Goal: Task Accomplishment & Management: Complete application form

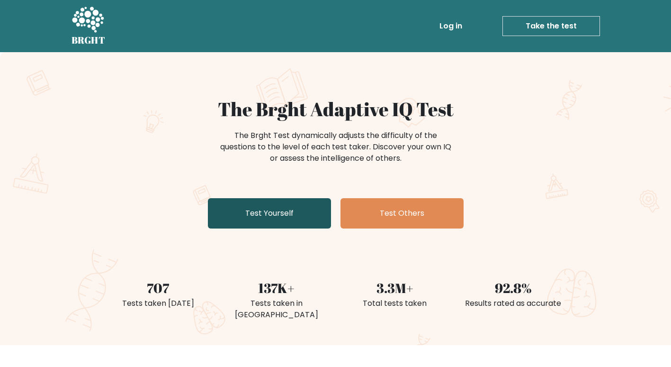
click at [295, 209] on link "Test Yourself" at bounding box center [269, 213] width 123 height 30
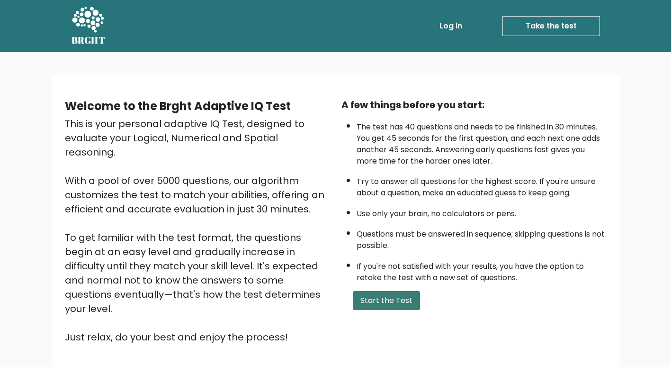
click at [402, 301] on button "Start the Test" at bounding box center [386, 300] width 67 height 19
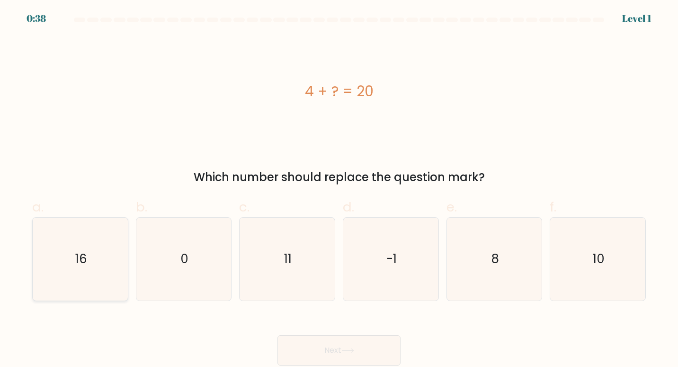
click at [113, 249] on icon "16" at bounding box center [80, 258] width 83 height 83
click at [339, 190] on input "a. 16" at bounding box center [339, 186] width 0 height 6
radio input "true"
click at [352, 352] on icon at bounding box center [348, 350] width 13 height 5
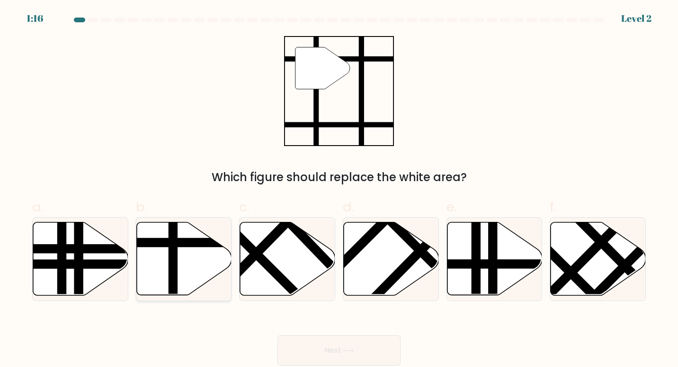
click at [178, 283] on icon at bounding box center [183, 258] width 95 height 73
click at [339, 190] on input "b." at bounding box center [339, 186] width 0 height 6
radio input "true"
click at [310, 346] on button "Next" at bounding box center [339, 350] width 123 height 30
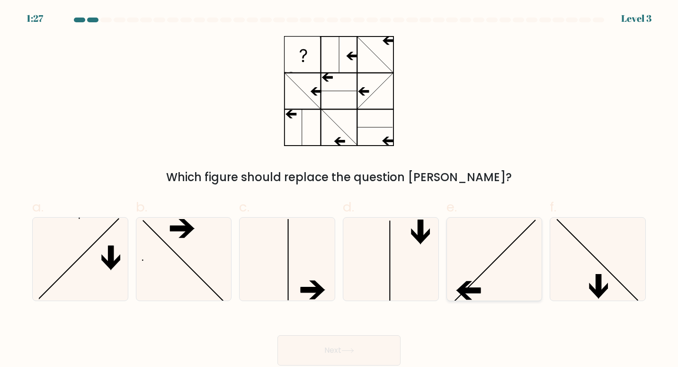
click at [470, 238] on icon at bounding box center [494, 258] width 83 height 83
click at [340, 190] on input "e." at bounding box center [339, 186] width 0 height 6
radio input "true"
click at [364, 347] on button "Next" at bounding box center [339, 350] width 123 height 30
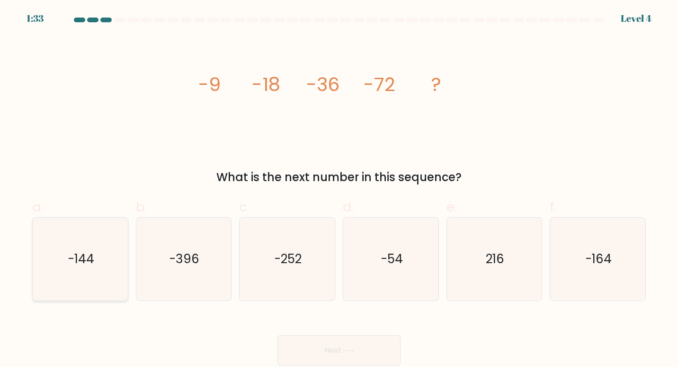
click at [96, 266] on icon "-144" at bounding box center [80, 258] width 83 height 83
click at [339, 190] on input "a. -144" at bounding box center [339, 186] width 0 height 6
radio input "true"
click at [311, 341] on button "Next" at bounding box center [339, 350] width 123 height 30
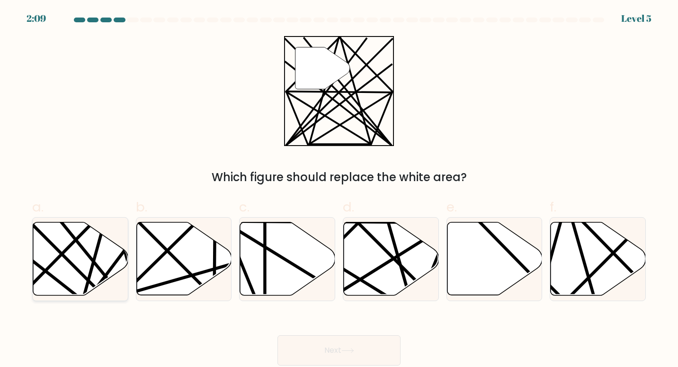
click at [100, 266] on icon at bounding box center [80, 258] width 95 height 73
click at [339, 190] on input "a." at bounding box center [339, 186] width 0 height 6
radio input "true"
click at [333, 343] on button "Next" at bounding box center [339, 350] width 123 height 30
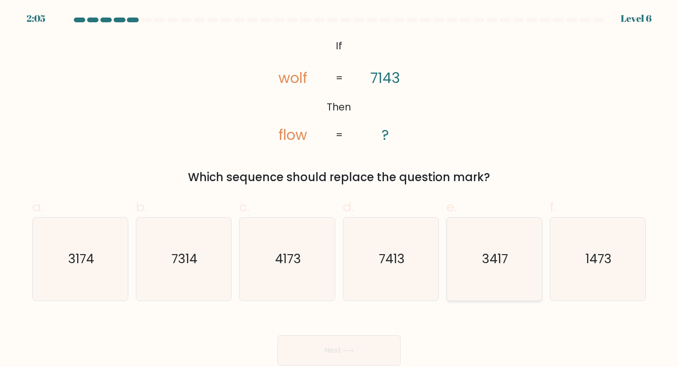
click at [497, 275] on icon "3417" at bounding box center [494, 258] width 83 height 83
click at [340, 190] on input "e. 3417" at bounding box center [339, 186] width 0 height 6
radio input "true"
click at [358, 345] on button "Next" at bounding box center [339, 350] width 123 height 30
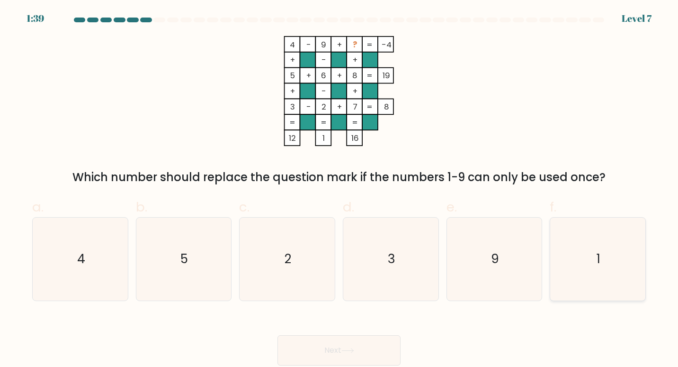
click at [639, 245] on icon "1" at bounding box center [598, 258] width 83 height 83
click at [340, 190] on input "f. 1" at bounding box center [339, 186] width 0 height 6
radio input "true"
click at [278, 335] on button "Next" at bounding box center [339, 350] width 123 height 30
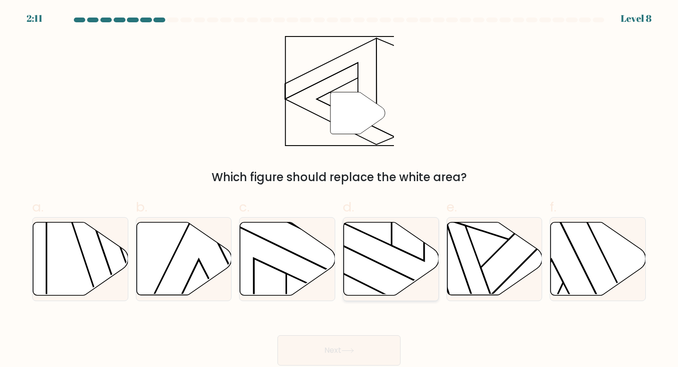
click at [396, 270] on icon at bounding box center [391, 258] width 95 height 73
click at [340, 190] on input "d." at bounding box center [339, 186] width 0 height 6
radio input "true"
click at [278, 335] on button "Next" at bounding box center [339, 350] width 123 height 30
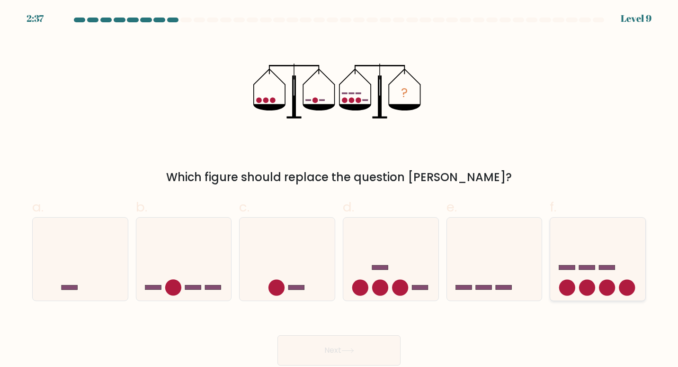
click at [572, 278] on icon at bounding box center [598, 258] width 95 height 79
click at [340, 190] on input "f." at bounding box center [339, 186] width 0 height 6
radio input "true"
click at [340, 347] on button "Next" at bounding box center [339, 350] width 123 height 30
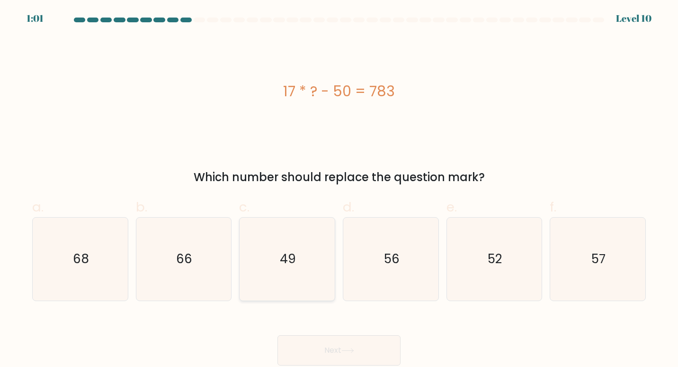
click at [320, 268] on icon "49" at bounding box center [287, 258] width 83 height 83
click at [339, 190] on input "c. 49" at bounding box center [339, 186] width 0 height 6
radio input "true"
click at [278, 335] on button "Next" at bounding box center [339, 350] width 123 height 30
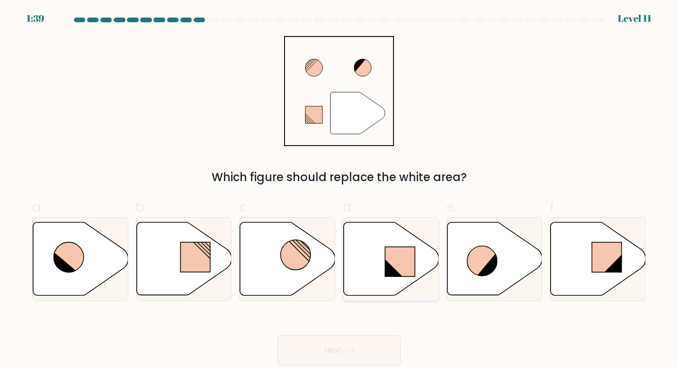
click at [389, 226] on icon at bounding box center [391, 258] width 95 height 73
click at [340, 190] on input "d." at bounding box center [339, 186] width 0 height 6
radio input "true"
click at [278, 335] on button "Next" at bounding box center [339, 350] width 123 height 30
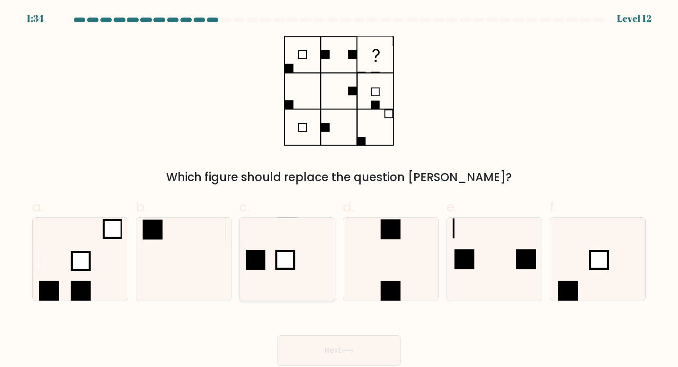
click at [267, 253] on icon at bounding box center [287, 258] width 83 height 83
click at [339, 190] on input "c." at bounding box center [339, 186] width 0 height 6
radio input "true"
click at [278, 335] on button "Next" at bounding box center [339, 350] width 123 height 30
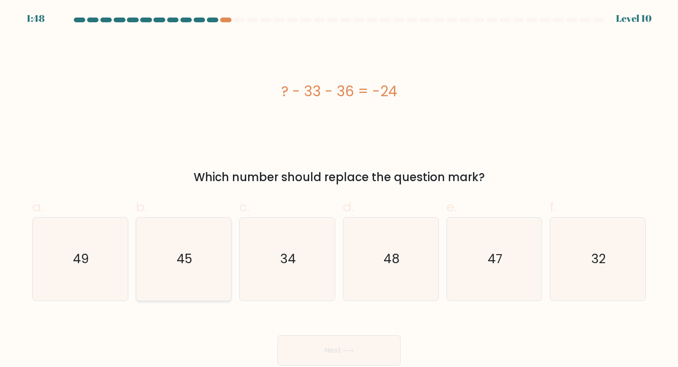
click at [163, 257] on icon "45" at bounding box center [183, 258] width 83 height 83
click at [339, 190] on input "b. 45" at bounding box center [339, 186] width 0 height 6
radio input "true"
click at [278, 335] on button "Next" at bounding box center [339, 350] width 123 height 30
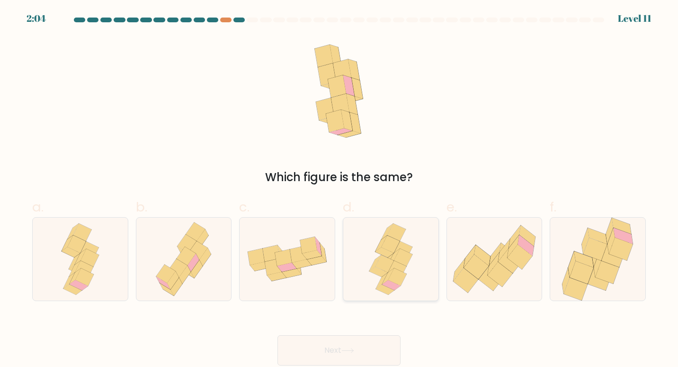
click at [356, 260] on div at bounding box center [391, 259] width 96 height 84
click at [340, 190] on input "d." at bounding box center [339, 186] width 0 height 6
radio input "true"
click at [278, 335] on button "Next" at bounding box center [339, 350] width 123 height 30
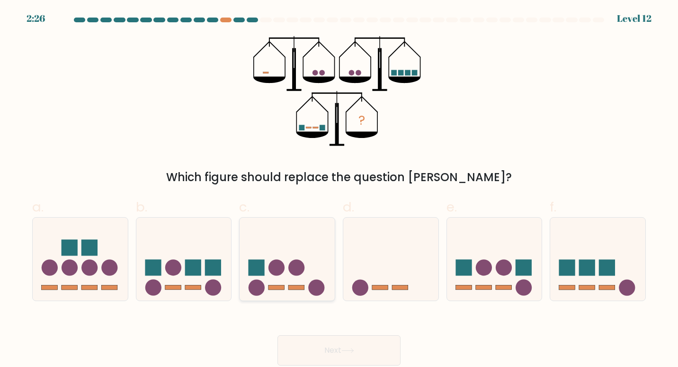
click at [260, 273] on rect at bounding box center [257, 268] width 16 height 16
click at [339, 190] on input "c." at bounding box center [339, 186] width 0 height 6
radio input "true"
click at [278, 335] on button "Next" at bounding box center [339, 350] width 123 height 30
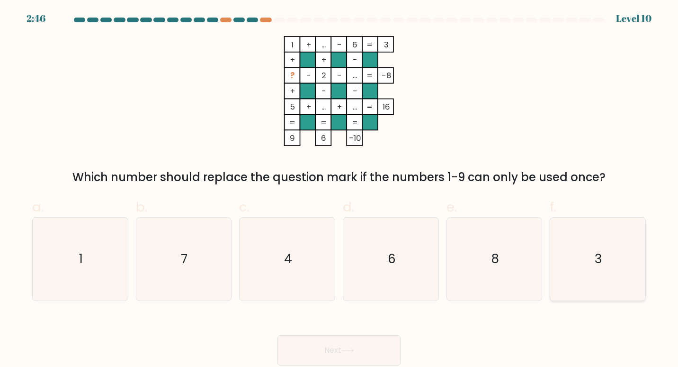
click at [633, 253] on icon "3" at bounding box center [598, 258] width 83 height 83
click at [340, 190] on input "f. 3" at bounding box center [339, 186] width 0 height 6
radio input "true"
click at [278, 335] on button "Next" at bounding box center [339, 350] width 123 height 30
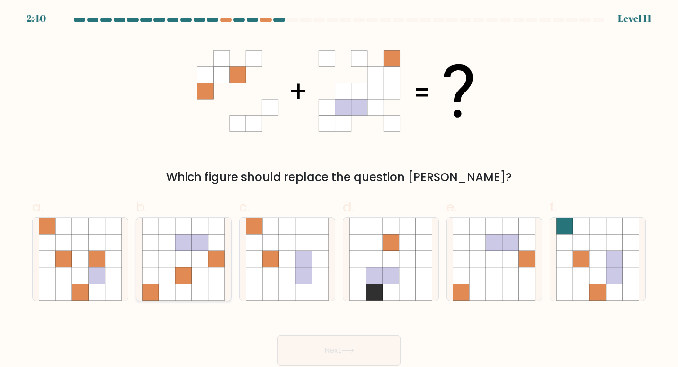
click at [164, 253] on icon at bounding box center [167, 259] width 17 height 17
click at [339, 190] on input "b." at bounding box center [339, 186] width 0 height 6
radio input "true"
click at [278, 335] on button "Next" at bounding box center [339, 350] width 123 height 30
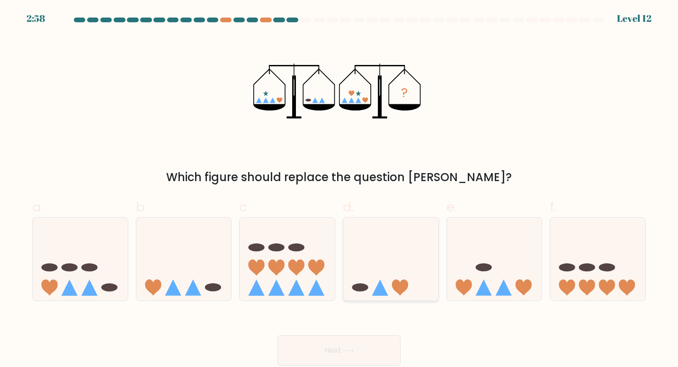
click at [393, 253] on icon at bounding box center [391, 258] width 95 height 79
click at [340, 190] on input "d." at bounding box center [339, 186] width 0 height 6
radio input "true"
click at [278, 335] on button "Next" at bounding box center [339, 350] width 123 height 30
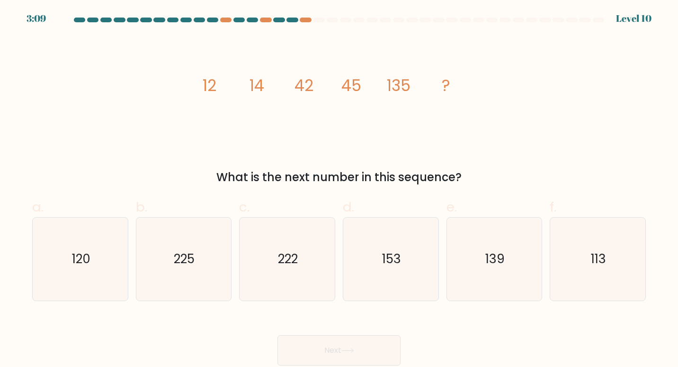
click at [501, 302] on form at bounding box center [339, 192] width 678 height 348
click at [501, 278] on icon "139" at bounding box center [494, 258] width 83 height 83
click at [340, 190] on input "e. 139" at bounding box center [339, 186] width 0 height 6
radio input "true"
click at [278, 335] on button "Next" at bounding box center [339, 350] width 123 height 30
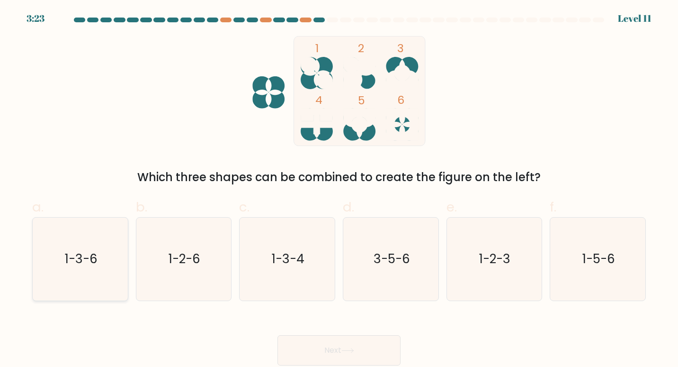
click at [81, 265] on text "1-3-6" at bounding box center [81, 259] width 33 height 18
click at [339, 190] on input "a. 1-3-6" at bounding box center [339, 186] width 0 height 6
radio input "true"
click at [278, 335] on button "Next" at bounding box center [339, 350] width 123 height 30
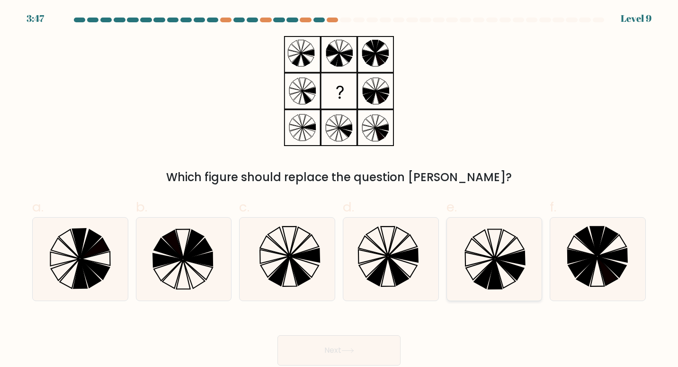
click at [482, 252] on icon at bounding box center [494, 258] width 83 height 83
click at [340, 190] on input "e." at bounding box center [339, 186] width 0 height 6
radio input "true"
click at [278, 335] on button "Next" at bounding box center [339, 350] width 123 height 30
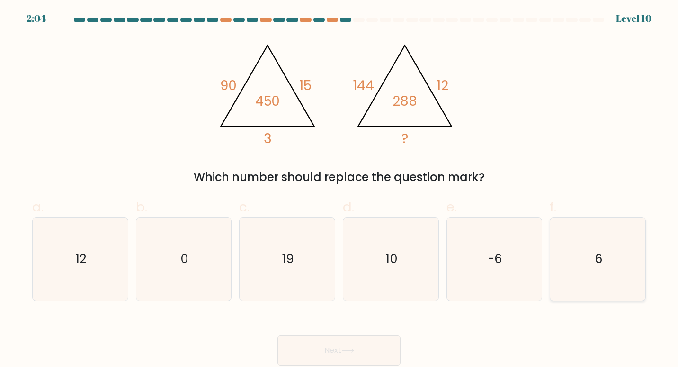
click at [595, 269] on icon "6" at bounding box center [598, 258] width 83 height 83
click at [340, 190] on input "f. 6" at bounding box center [339, 186] width 0 height 6
radio input "true"
click at [278, 335] on button "Next" at bounding box center [339, 350] width 123 height 30
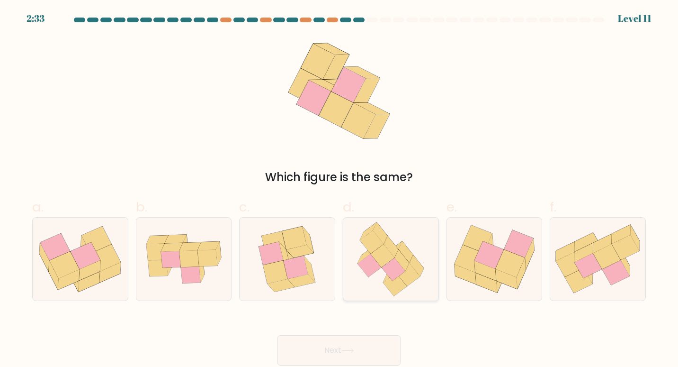
click at [410, 286] on icon at bounding box center [391, 258] width 81 height 83
click at [340, 190] on input "d." at bounding box center [339, 186] width 0 height 6
radio input "true"
click at [278, 335] on button "Next" at bounding box center [339, 350] width 123 height 30
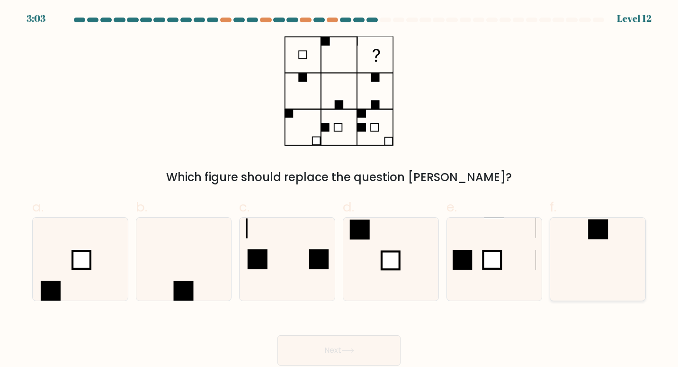
click at [582, 260] on icon at bounding box center [598, 258] width 83 height 83
click at [340, 190] on input "f." at bounding box center [339, 186] width 0 height 6
radio input "true"
click at [278, 335] on button "Next" at bounding box center [339, 350] width 123 height 30
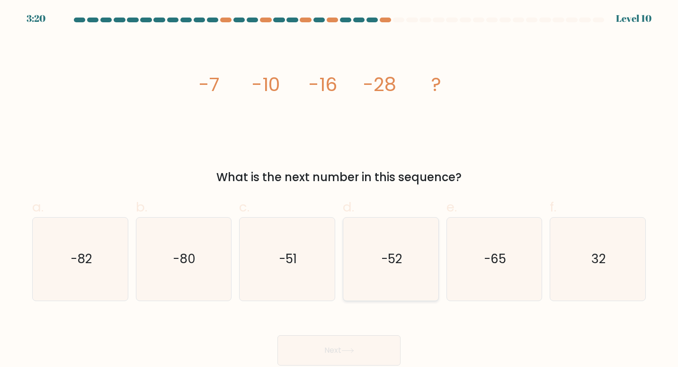
click at [389, 268] on icon "-52" at bounding box center [391, 258] width 83 height 83
click at [340, 190] on input "d. -52" at bounding box center [339, 186] width 0 height 6
radio input "true"
click at [278, 335] on button "Next" at bounding box center [339, 350] width 123 height 30
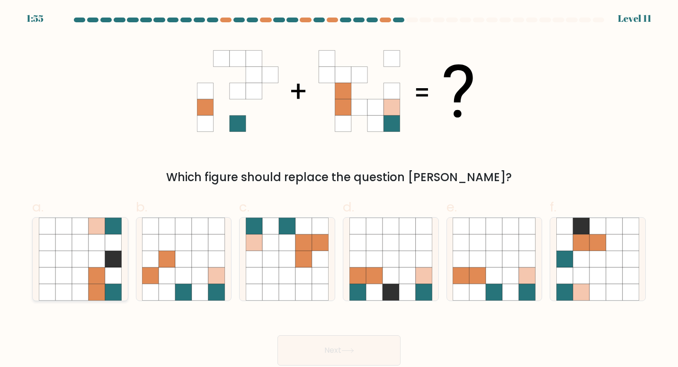
click at [97, 261] on icon at bounding box center [97, 259] width 17 height 17
click at [339, 190] on input "a." at bounding box center [339, 186] width 0 height 6
radio input "true"
click at [278, 335] on button "Next" at bounding box center [339, 350] width 123 height 30
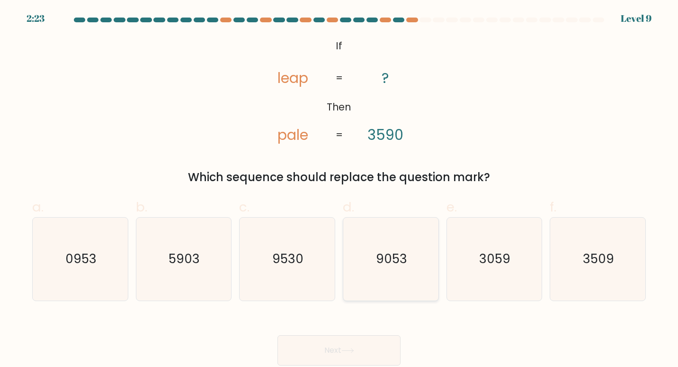
click at [409, 264] on icon "9053" at bounding box center [391, 258] width 83 height 83
click at [340, 190] on input "d. 9053" at bounding box center [339, 186] width 0 height 6
radio input "true"
click at [278, 335] on button "Next" at bounding box center [339, 350] width 123 height 30
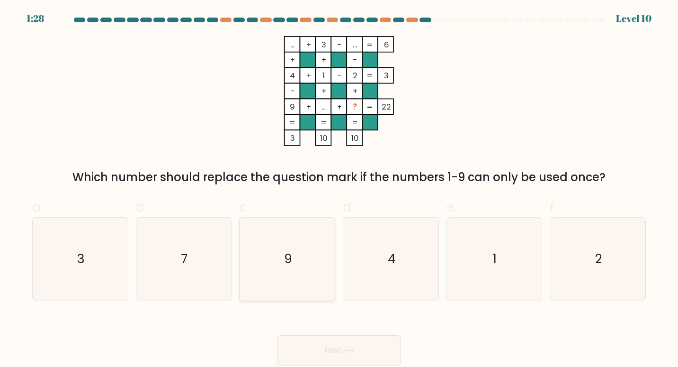
click at [265, 252] on icon "9" at bounding box center [287, 258] width 83 height 83
click at [339, 190] on input "c. 9" at bounding box center [339, 186] width 0 height 6
radio input "true"
click at [278, 335] on button "Next" at bounding box center [339, 350] width 123 height 30
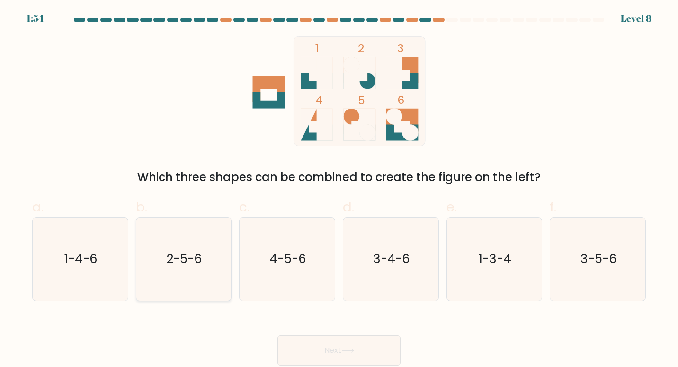
click at [206, 260] on icon "2-5-6" at bounding box center [183, 258] width 83 height 83
click at [339, 190] on input "b. 2-5-6" at bounding box center [339, 186] width 0 height 6
radio input "true"
click at [278, 335] on button "Next" at bounding box center [339, 350] width 123 height 30
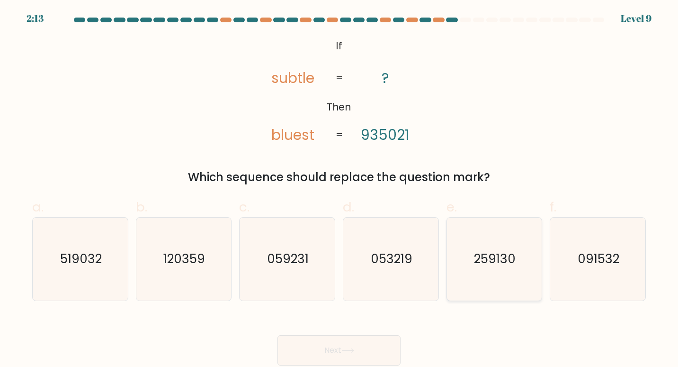
click at [474, 277] on icon "259130" at bounding box center [494, 258] width 83 height 83
click at [340, 190] on input "e. 259130" at bounding box center [339, 186] width 0 height 6
radio input "true"
click at [278, 335] on button "Next" at bounding box center [339, 350] width 123 height 30
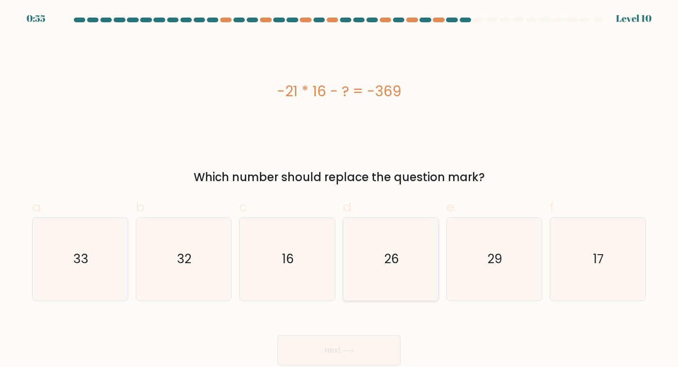
click at [391, 252] on text "26" at bounding box center [392, 259] width 15 height 18
click at [340, 190] on input "d. 26" at bounding box center [339, 186] width 0 height 6
radio input "true"
click at [278, 335] on button "Next" at bounding box center [339, 350] width 123 height 30
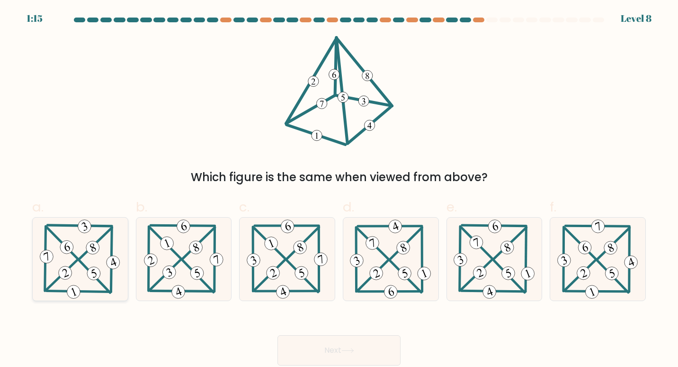
click at [103, 261] on icon at bounding box center [80, 258] width 84 height 83
click at [339, 190] on input "a." at bounding box center [339, 186] width 0 height 6
radio input "true"
click at [278, 335] on button "Next" at bounding box center [339, 350] width 123 height 30
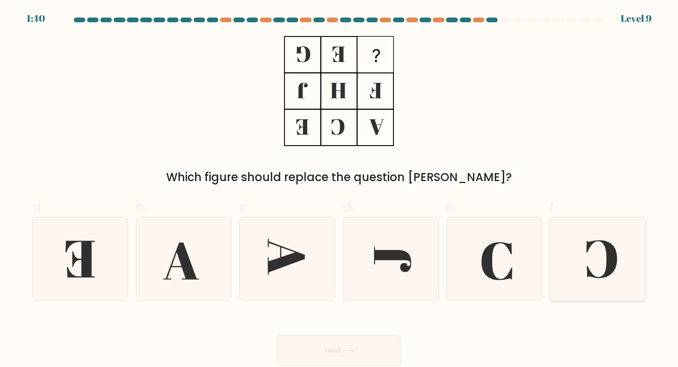
click at [591, 270] on icon at bounding box center [598, 258] width 83 height 83
click at [340, 190] on input "f." at bounding box center [339, 186] width 0 height 6
radio input "true"
click at [278, 335] on button "Next" at bounding box center [339, 350] width 123 height 30
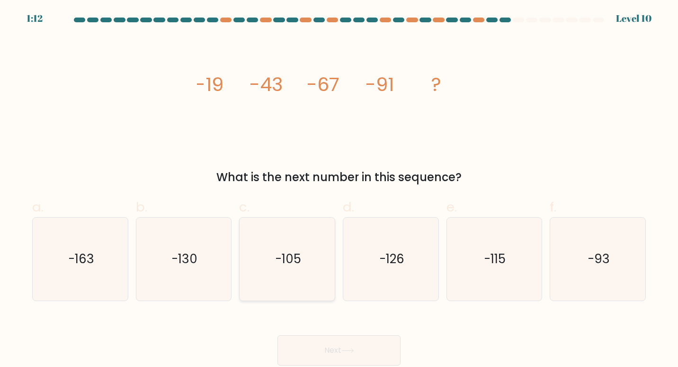
click at [294, 249] on icon "-105" at bounding box center [287, 258] width 83 height 83
click at [339, 190] on input "c. -105" at bounding box center [339, 186] width 0 height 6
radio input "true"
click at [278, 335] on button "Next" at bounding box center [339, 350] width 123 height 30
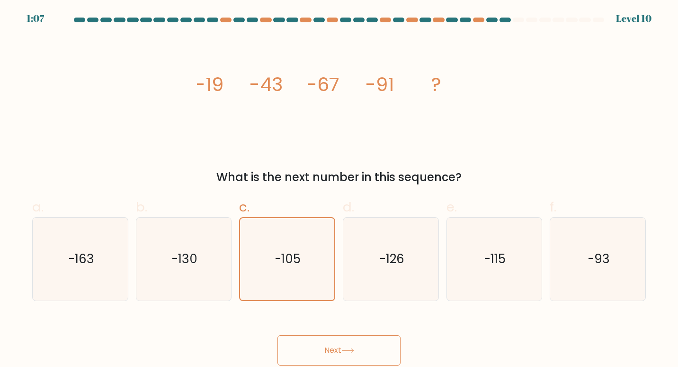
click at [308, 344] on button "Next" at bounding box center [339, 350] width 123 height 30
drag, startPoint x: 338, startPoint y: 204, endPoint x: 270, endPoint y: 263, distance: 90.3
click at [270, 263] on div "c. -105" at bounding box center [287, 249] width 104 height 104
click at [270, 263] on icon "-105" at bounding box center [287, 259] width 82 height 82
click at [339, 190] on input "c. -105" at bounding box center [339, 186] width 0 height 6
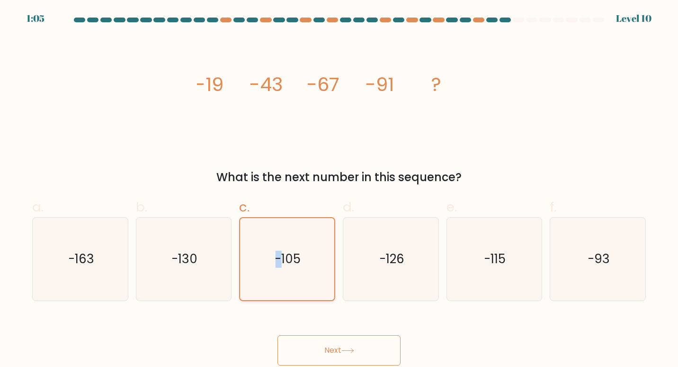
click at [270, 263] on icon "-105" at bounding box center [287, 259] width 82 height 82
click at [339, 190] on input "c. -105" at bounding box center [339, 186] width 0 height 6
click at [270, 263] on icon "-105" at bounding box center [287, 259] width 82 height 82
click at [339, 190] on input "c. -105" at bounding box center [339, 186] width 0 height 6
drag, startPoint x: 270, startPoint y: 263, endPoint x: 271, endPoint y: 293, distance: 29.4
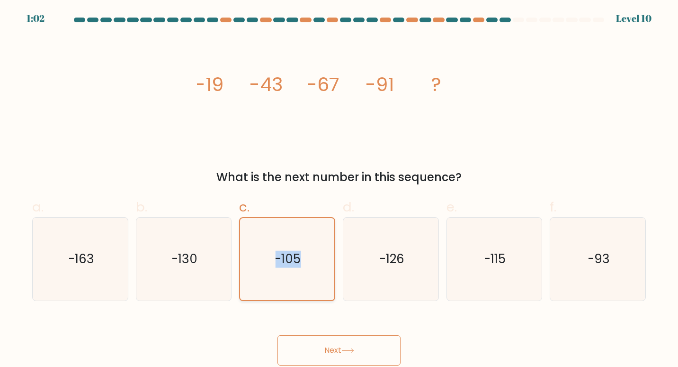
click at [271, 293] on icon "-105" at bounding box center [287, 259] width 82 height 82
click at [339, 190] on input "c. -105" at bounding box center [339, 186] width 0 height 6
click at [326, 349] on button "Next" at bounding box center [339, 350] width 123 height 30
click at [350, 348] on icon at bounding box center [348, 350] width 13 height 5
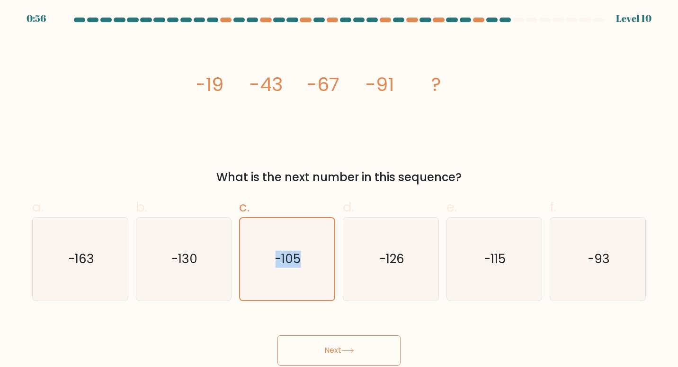
click at [302, 345] on button "Next" at bounding box center [339, 350] width 123 height 30
click at [571, 130] on div "image/svg+xml -19 -43 -67 -91 ? What is the next number in this sequence?" at bounding box center [339, 111] width 625 height 150
click at [212, 280] on icon "-130" at bounding box center [183, 258] width 83 height 83
click at [339, 190] on input "b. -130" at bounding box center [339, 186] width 0 height 6
radio input "true"
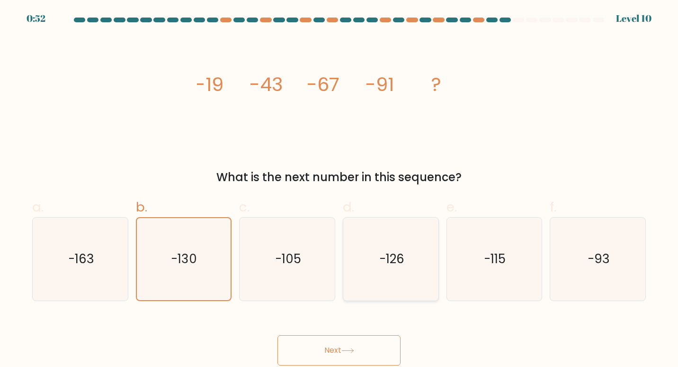
click at [401, 262] on text "-126" at bounding box center [392, 259] width 25 height 18
click at [340, 190] on input "d. -126" at bounding box center [339, 186] width 0 height 6
radio input "true"
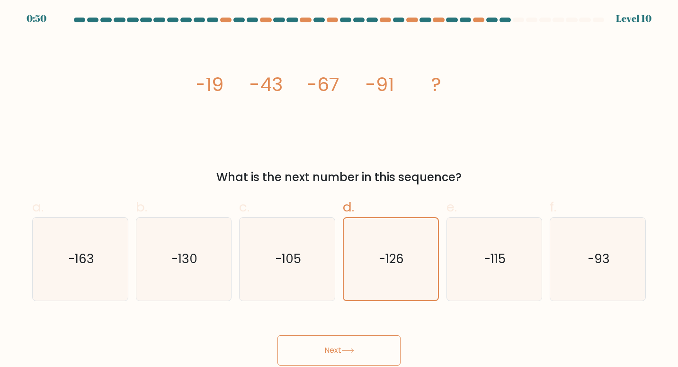
click at [368, 343] on button "Next" at bounding box center [339, 350] width 123 height 30
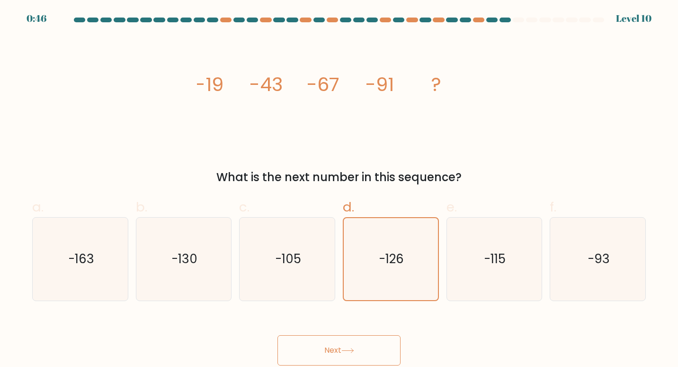
click at [353, 348] on button "Next" at bounding box center [339, 350] width 123 height 30
click at [504, 245] on icon "-115" at bounding box center [494, 258] width 83 height 83
click at [340, 190] on input "e. -115" at bounding box center [339, 186] width 0 height 6
radio input "true"
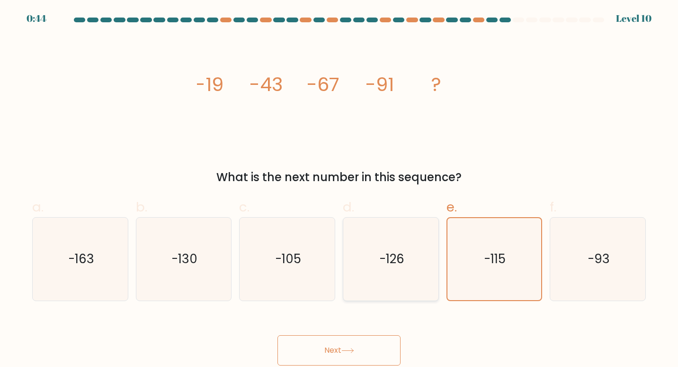
click at [278, 335] on button "Next" at bounding box center [339, 350] width 123 height 30
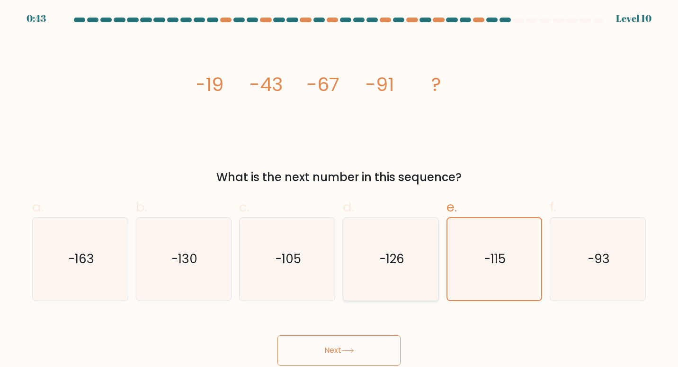
click at [278, 335] on button "Next" at bounding box center [339, 350] width 123 height 30
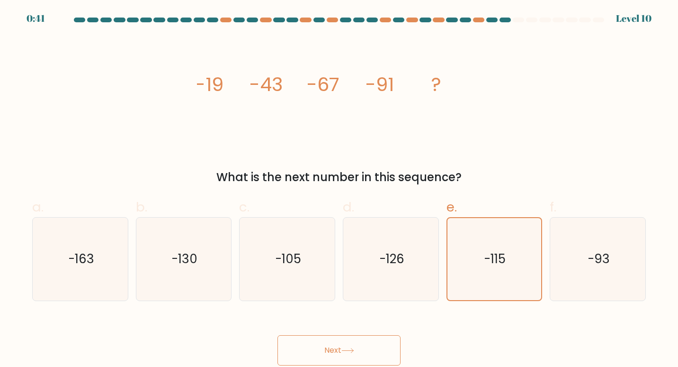
click at [278, 335] on button "Next" at bounding box center [339, 350] width 123 height 30
click at [310, 345] on button "Next" at bounding box center [339, 350] width 123 height 30
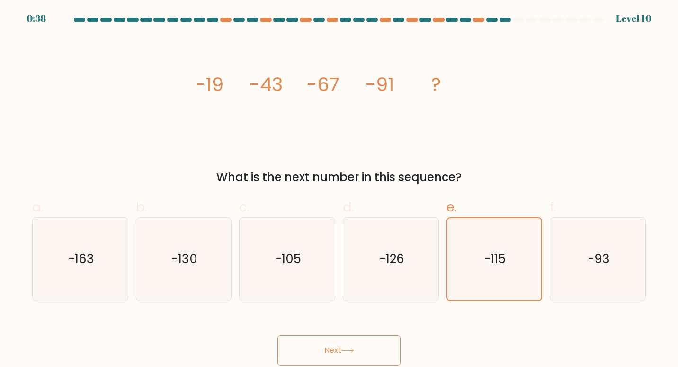
click at [310, 345] on button "Next" at bounding box center [339, 350] width 123 height 30
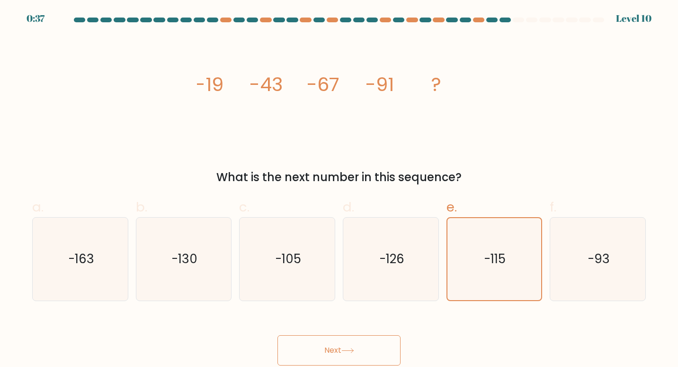
click at [310, 345] on button "Next" at bounding box center [339, 350] width 123 height 30
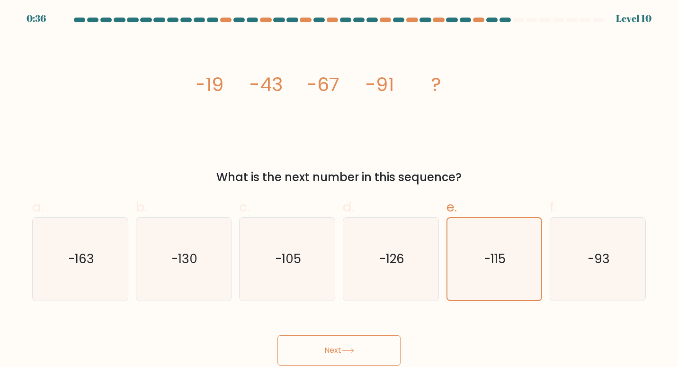
click at [310, 345] on button "Next" at bounding box center [339, 350] width 123 height 30
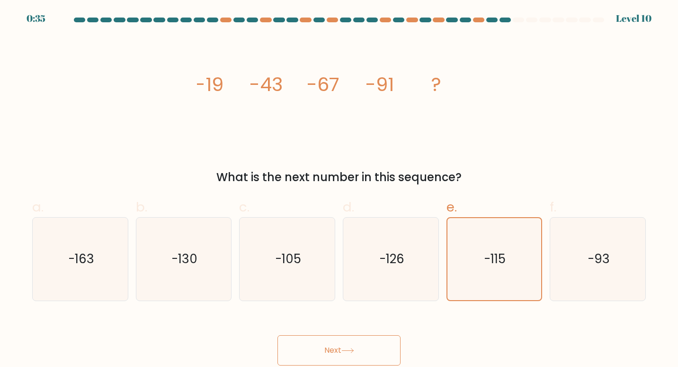
click at [310, 345] on button "Next" at bounding box center [339, 350] width 123 height 30
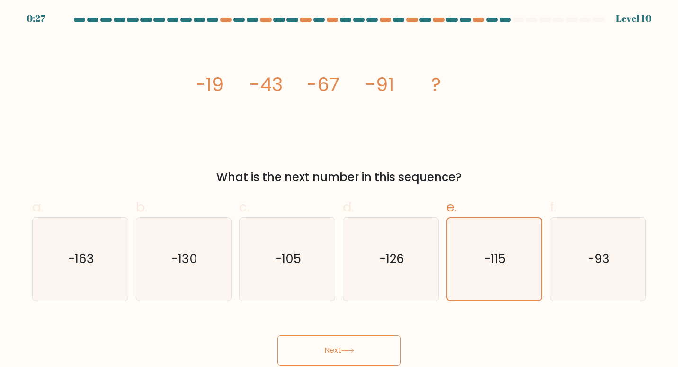
click at [330, 340] on button "Next" at bounding box center [339, 350] width 123 height 30
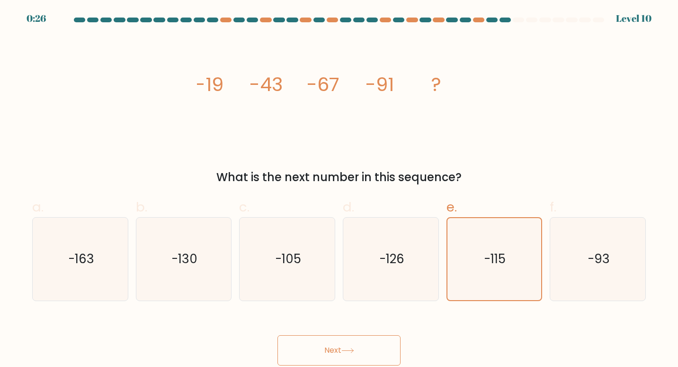
drag, startPoint x: 330, startPoint y: 340, endPoint x: 335, endPoint y: 352, distance: 13.6
click at [335, 352] on button "Next" at bounding box center [339, 350] width 123 height 30
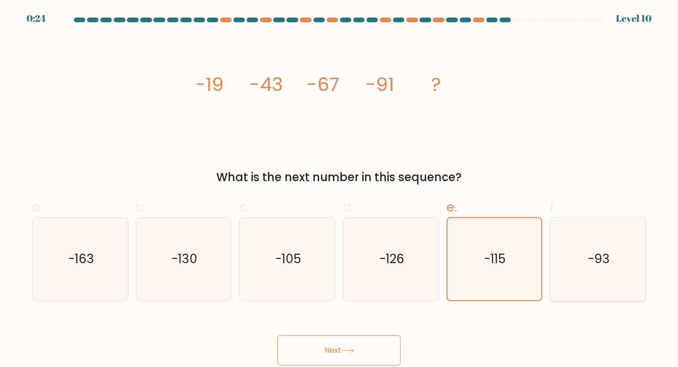
click at [568, 247] on icon "-93" at bounding box center [598, 258] width 83 height 83
click at [340, 190] on input "f. -93" at bounding box center [339, 186] width 0 height 6
radio input "true"
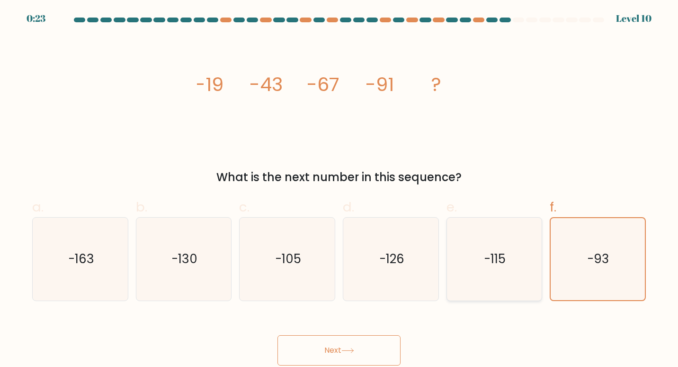
click at [514, 254] on icon "-115" at bounding box center [494, 258] width 83 height 83
click at [340, 190] on input "e. -115" at bounding box center [339, 186] width 0 height 6
radio input "true"
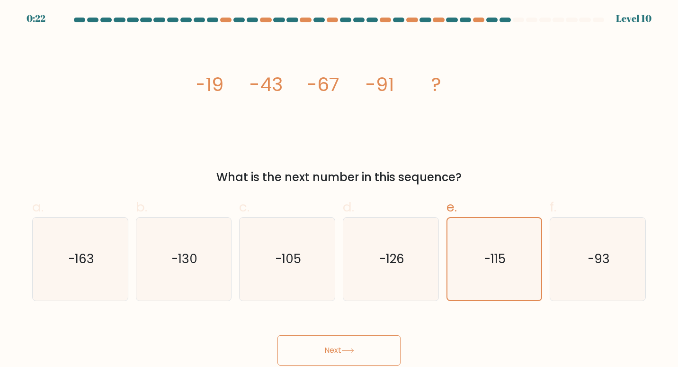
click at [360, 349] on button "Next" at bounding box center [339, 350] width 123 height 30
click at [278, 335] on button "Next" at bounding box center [339, 350] width 123 height 30
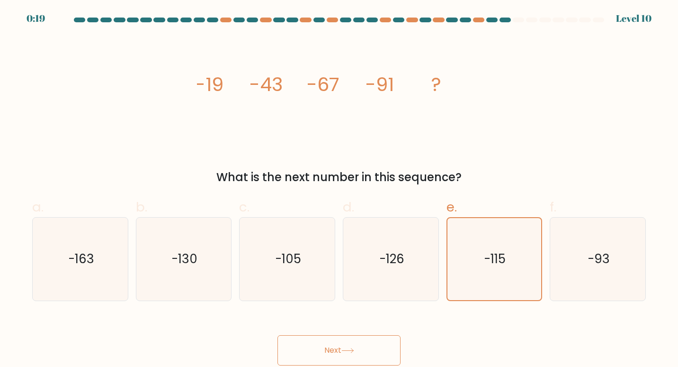
click at [278, 335] on button "Next" at bounding box center [339, 350] width 123 height 30
click at [382, 252] on text "-126" at bounding box center [392, 259] width 25 height 18
click at [340, 190] on input "d. -126" at bounding box center [339, 186] width 0 height 6
radio input "true"
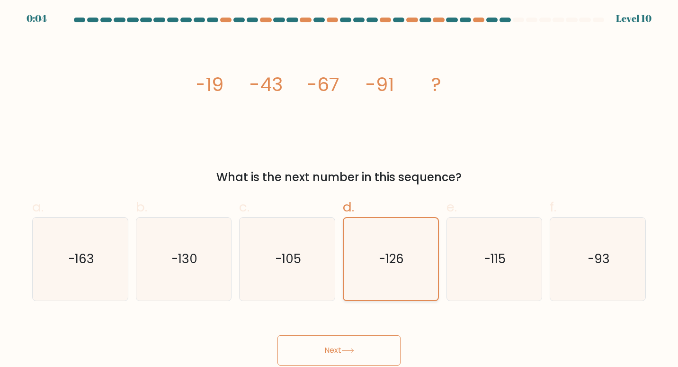
click at [278, 335] on button "Next" at bounding box center [339, 350] width 123 height 30
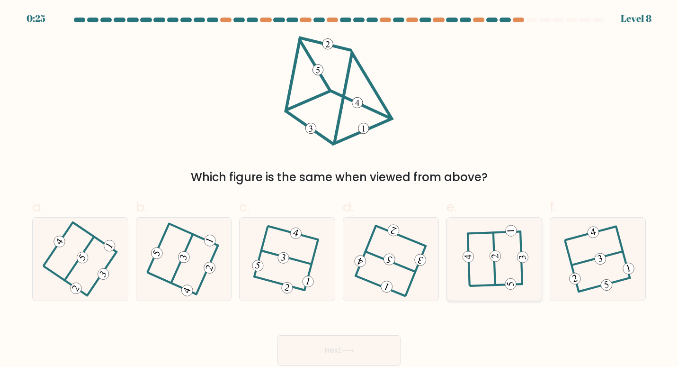
click at [512, 271] on icon at bounding box center [494, 259] width 64 height 66
click at [340, 190] on input "e." at bounding box center [339, 186] width 0 height 6
radio input "true"
click at [278, 335] on button "Next" at bounding box center [339, 350] width 123 height 30
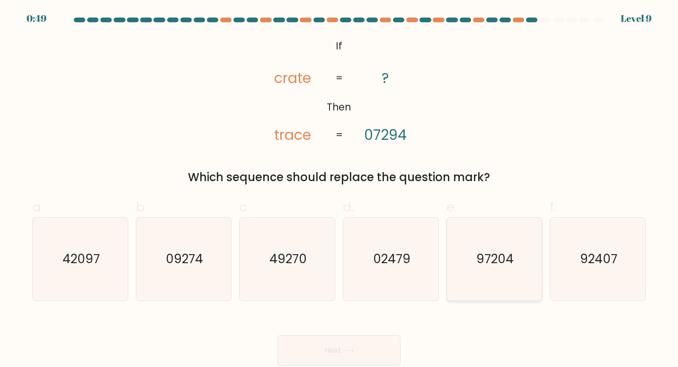
click at [488, 262] on text "97204" at bounding box center [495, 259] width 37 height 18
click at [340, 190] on input "e. 97204" at bounding box center [339, 186] width 0 height 6
radio input "true"
click at [278, 335] on button "Next" at bounding box center [339, 350] width 123 height 30
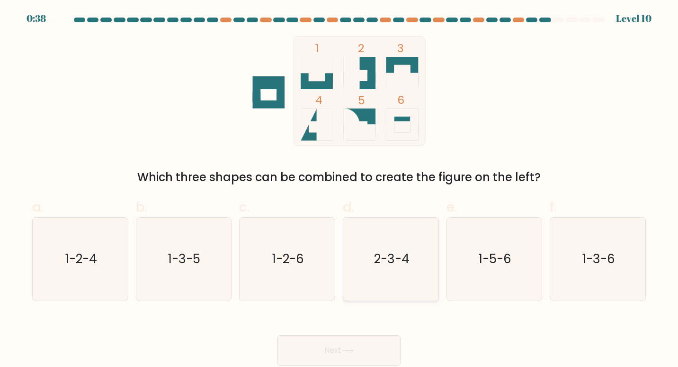
click at [397, 258] on text "2-3-4" at bounding box center [392, 259] width 36 height 18
click at [340, 190] on input "d. 2-3-4" at bounding box center [339, 186] width 0 height 6
radio input "true"
click at [278, 335] on button "Next" at bounding box center [339, 350] width 123 height 30
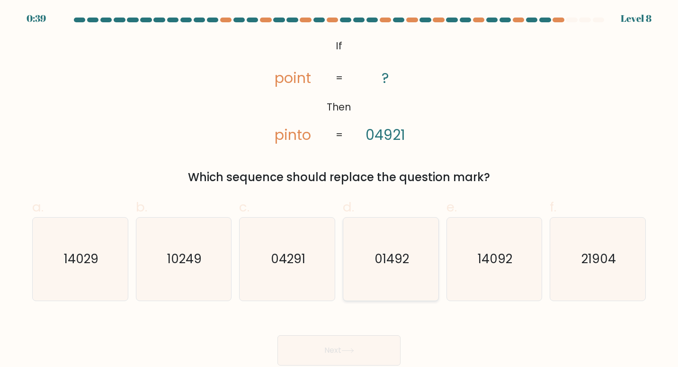
click at [391, 258] on text "01492" at bounding box center [392, 259] width 35 height 18
click at [340, 190] on input "d. 01492" at bounding box center [339, 186] width 0 height 6
radio input "true"
click at [278, 335] on button "Next" at bounding box center [339, 350] width 123 height 30
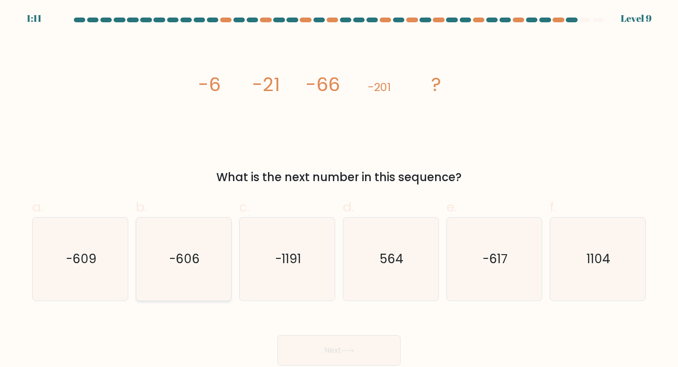
click at [200, 261] on icon "-606" at bounding box center [183, 258] width 83 height 83
click at [339, 190] on input "b. -606" at bounding box center [339, 186] width 0 height 6
radio input "true"
click at [278, 335] on button "Next" at bounding box center [339, 350] width 123 height 30
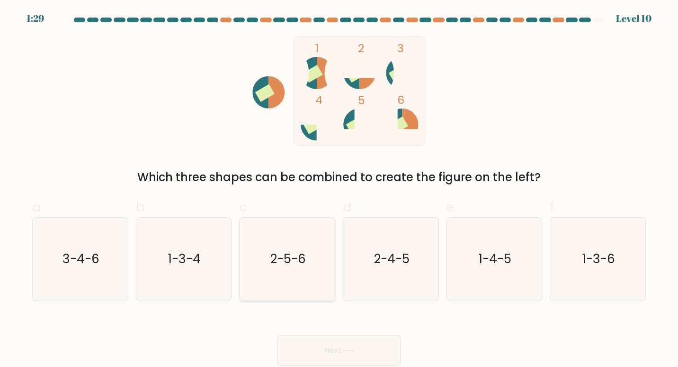
click at [315, 240] on icon "2-5-6" at bounding box center [287, 258] width 83 height 83
click at [339, 190] on input "c. 2-5-6" at bounding box center [339, 186] width 0 height 6
radio input "true"
click at [278, 335] on button "Next" at bounding box center [339, 350] width 123 height 30
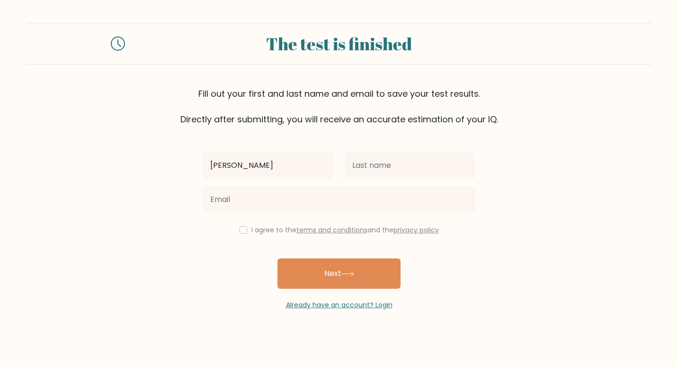
type input "[PERSON_NAME]"
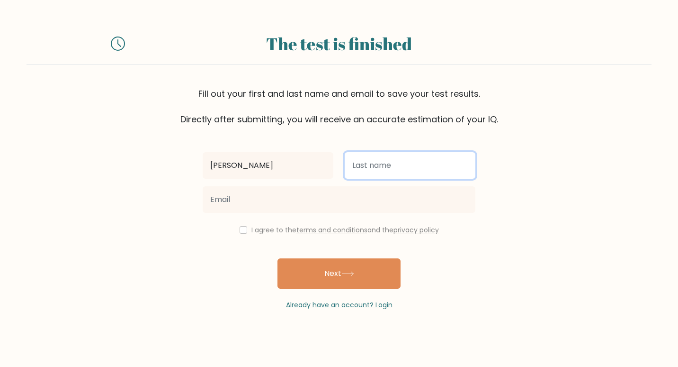
click at [363, 167] on input "text" at bounding box center [410, 165] width 131 height 27
type input "[PERSON_NAME]"
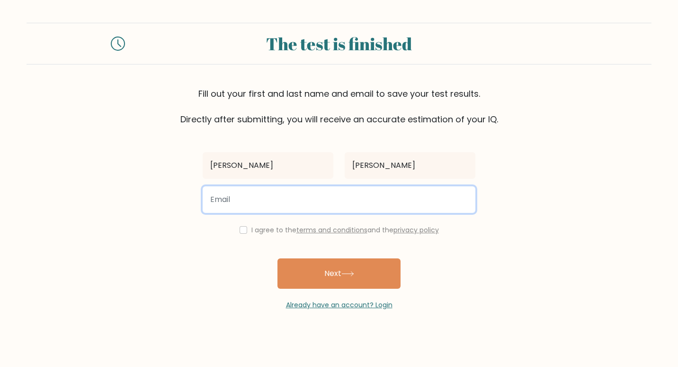
click at [307, 205] on input "email" at bounding box center [339, 199] width 273 height 27
type input "[EMAIL_ADDRESS][DOMAIN_NAME]"
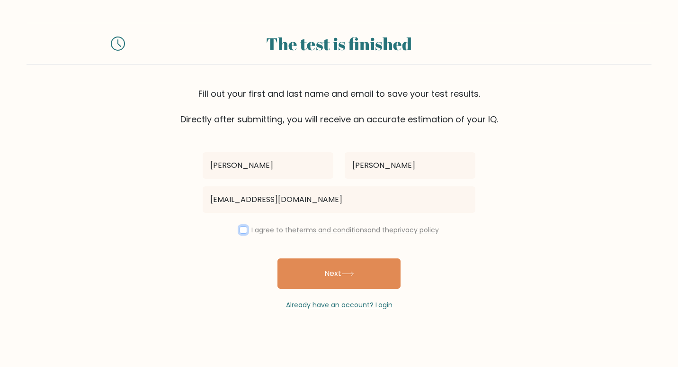
click at [241, 227] on input "checkbox" at bounding box center [244, 230] width 8 height 8
checkbox input "true"
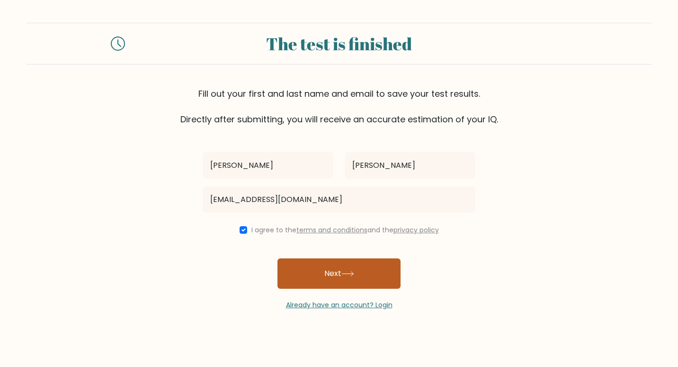
click at [314, 282] on button "Next" at bounding box center [339, 273] width 123 height 30
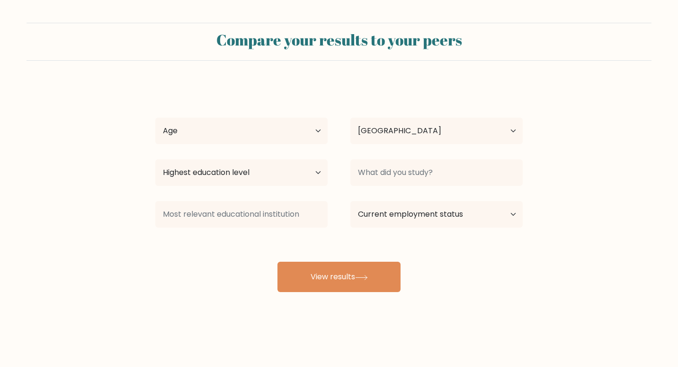
select select "US"
click at [266, 121] on select "Age Under [DEMOGRAPHIC_DATA] [DEMOGRAPHIC_DATA] [DEMOGRAPHIC_DATA] [DEMOGRAPHIC…" at bounding box center [241, 131] width 172 height 27
select select "18_24"
click at [155, 118] on select "Age Under [DEMOGRAPHIC_DATA] [DEMOGRAPHIC_DATA] [DEMOGRAPHIC_DATA] [DEMOGRAPHIC…" at bounding box center [241, 131] width 172 height 27
click at [226, 174] on select "Highest education level No schooling Primary Lower Secondary Upper Secondary Oc…" at bounding box center [241, 172] width 172 height 27
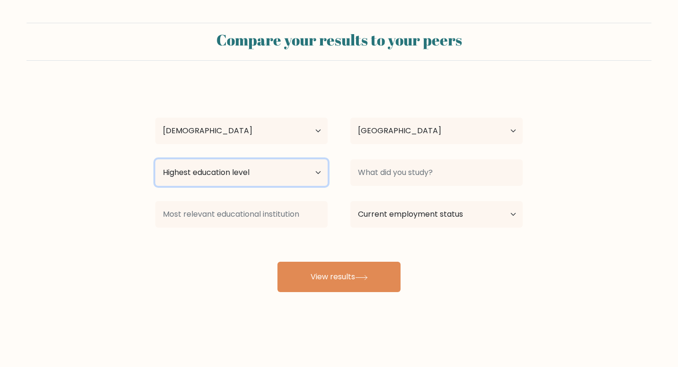
select select "bachelors_degree"
click at [155, 159] on select "Highest education level No schooling Primary Lower Secondary Upper Secondary Oc…" at bounding box center [241, 172] width 172 height 27
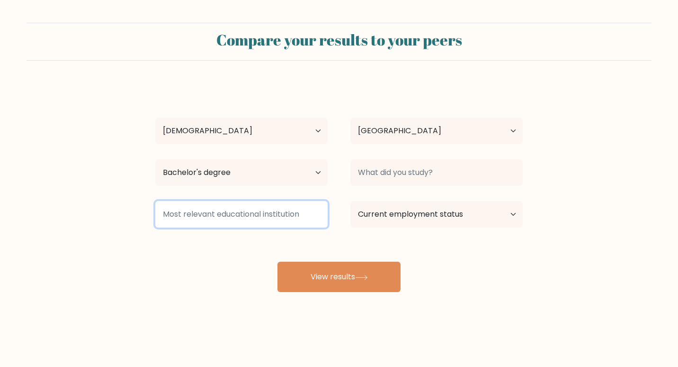
click at [227, 216] on input at bounding box center [241, 214] width 172 height 27
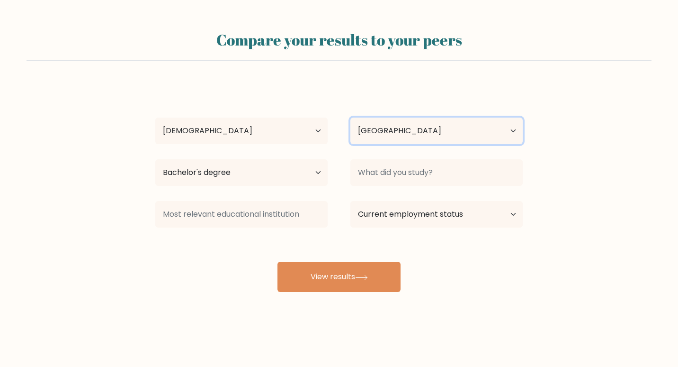
click at [389, 135] on select "Country [GEOGRAPHIC_DATA] [GEOGRAPHIC_DATA] [GEOGRAPHIC_DATA] [US_STATE] [GEOGR…" at bounding box center [437, 131] width 172 height 27
select select "PH"
click at [351, 118] on select "Country [GEOGRAPHIC_DATA] [GEOGRAPHIC_DATA] [GEOGRAPHIC_DATA] [US_STATE] [GEOGR…" at bounding box center [437, 131] width 172 height 27
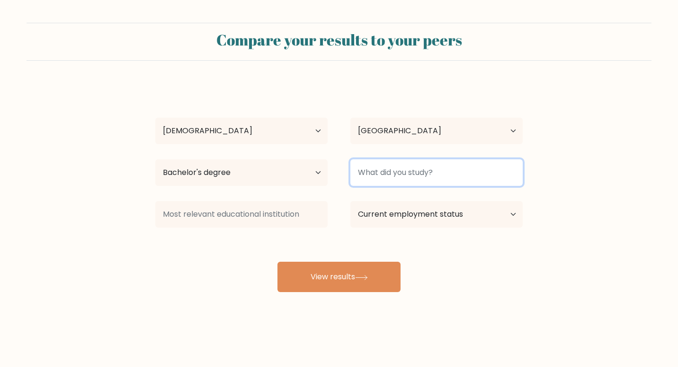
click at [387, 181] on input at bounding box center [437, 172] width 172 height 27
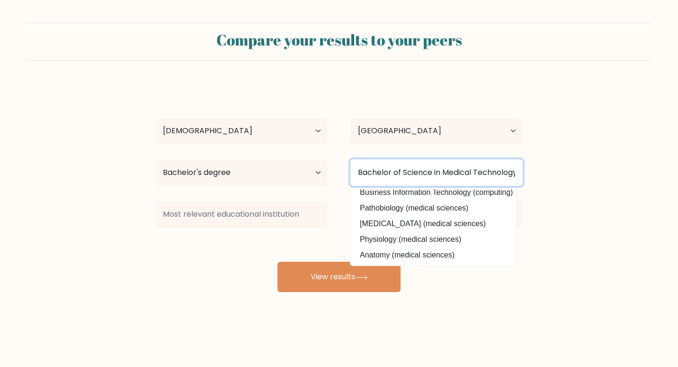
drag, startPoint x: 439, startPoint y: 176, endPoint x: 305, endPoint y: 199, distance: 135.5
click at [305, 199] on div "Hannah Cuevas Age Under 18 years old 18-24 years old 25-34 years old 35-44 year…" at bounding box center [339, 187] width 379 height 208
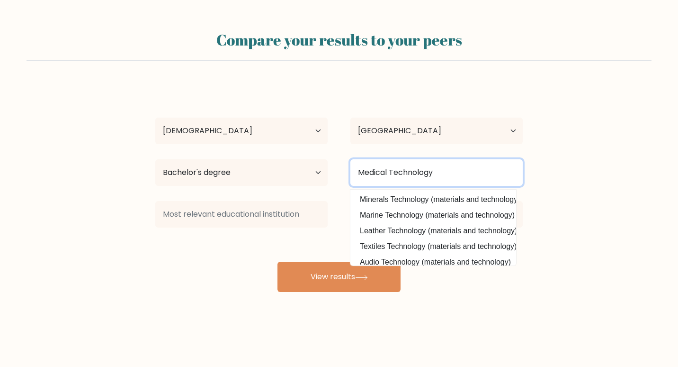
drag, startPoint x: 449, startPoint y: 176, endPoint x: 260, endPoint y: 217, distance: 193.4
click at [260, 217] on div "Hannah Cuevas Age Under 18 years old 18-24 years old 25-34 years old 35-44 year…" at bounding box center [339, 187] width 379 height 208
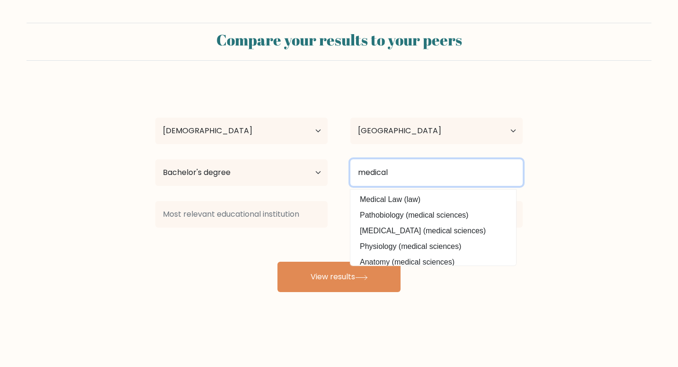
drag, startPoint x: 407, startPoint y: 173, endPoint x: 251, endPoint y: 187, distance: 156.5
click at [251, 187] on div "Highest education level No schooling Primary Lower Secondary Upper Secondary Oc…" at bounding box center [339, 172] width 390 height 34
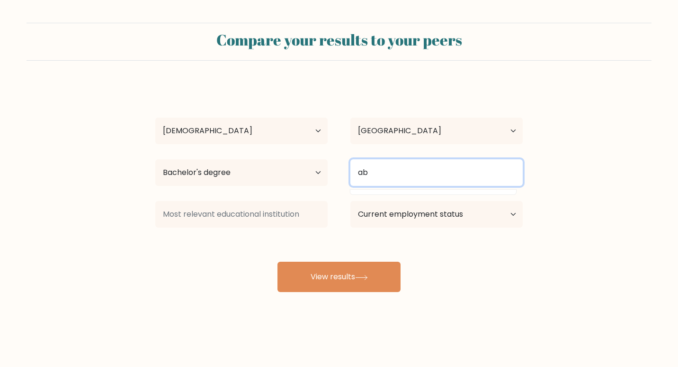
type input "a"
type input "l"
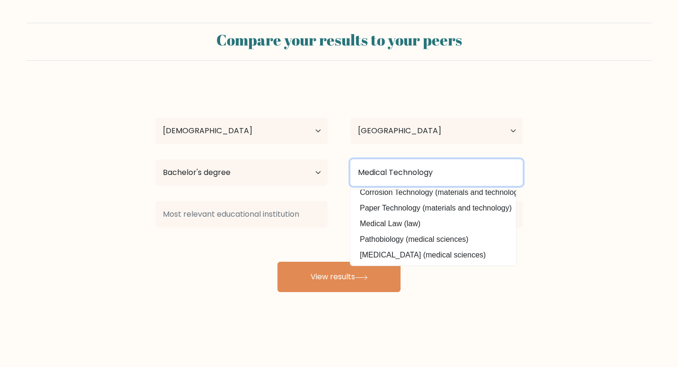
scroll to position [92, 0]
type input "Medical Technology"
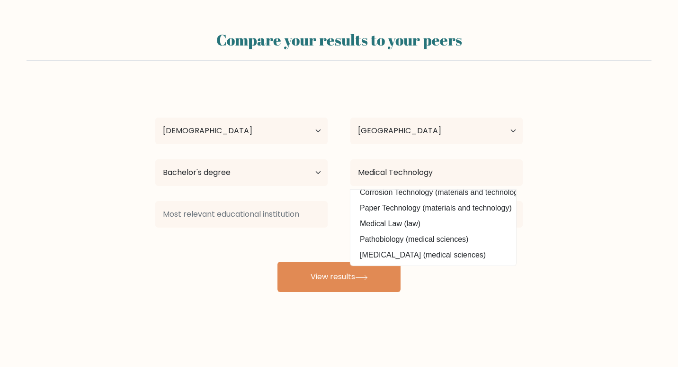
click at [566, 211] on form "Compare your results to your peers Hannah Cuevas Age Under 18 years old 18-24 y…" at bounding box center [339, 157] width 678 height 269
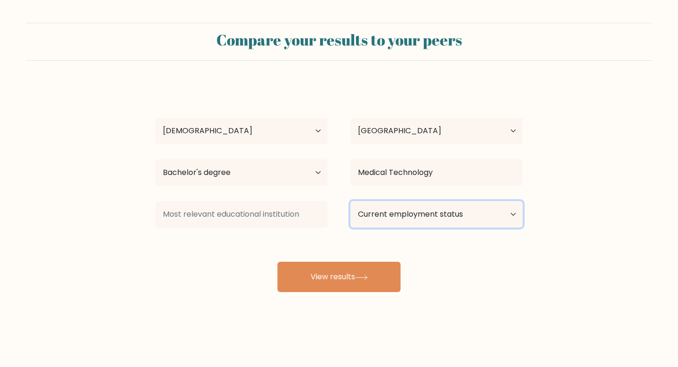
click at [451, 219] on select "Current employment status Employed Student Retired Other / prefer not to answer" at bounding box center [437, 214] width 172 height 27
select select "other"
click at [351, 201] on select "Current employment status Employed Student Retired Other / prefer not to answer" at bounding box center [437, 214] width 172 height 27
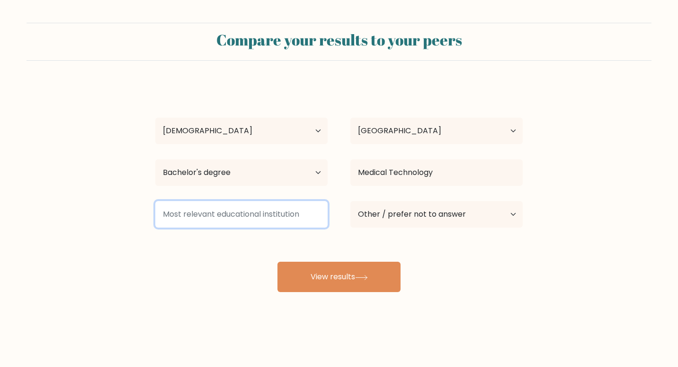
click at [228, 213] on input at bounding box center [241, 214] width 172 height 27
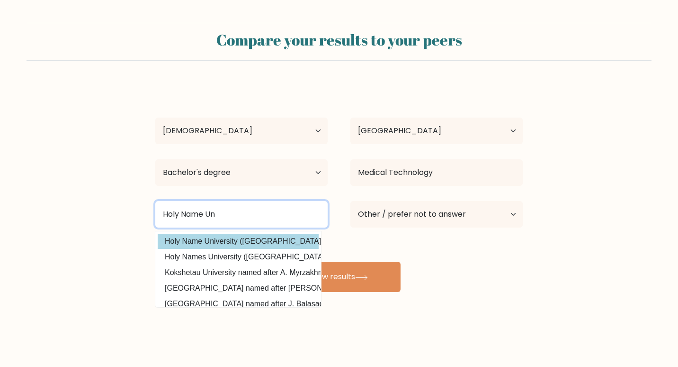
type input "Holy Name Un"
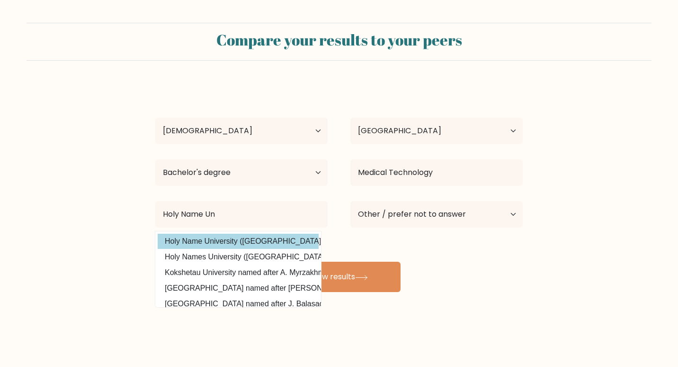
click at [224, 248] on div "Hannah Cuevas Age Under 18 years old 18-24 years old 25-34 years old 35-44 year…" at bounding box center [339, 187] width 379 height 208
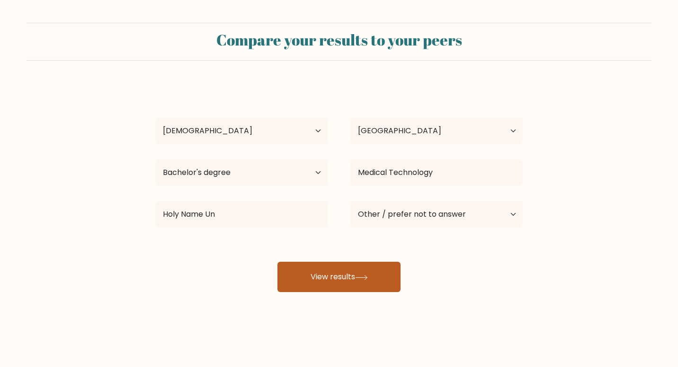
click at [346, 273] on button "View results" at bounding box center [339, 277] width 123 height 30
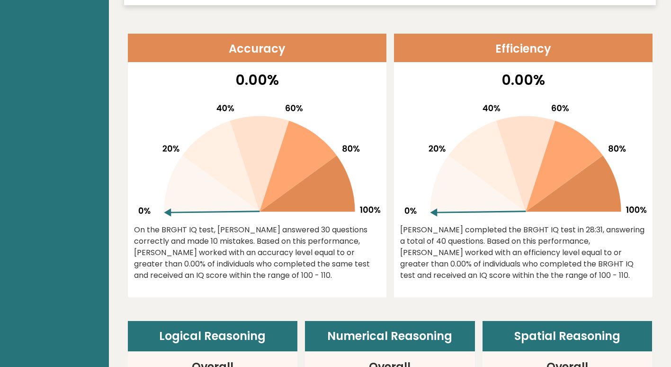
scroll to position [369, 0]
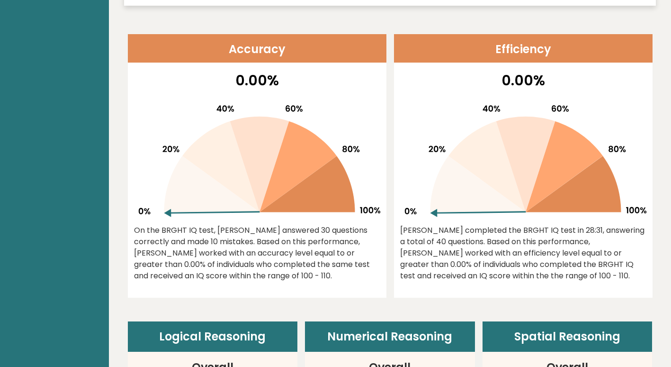
click at [490, 219] on div "0.00% [PERSON_NAME] completed the BRGHT IQ test in 28:31, answering a total of …" at bounding box center [523, 184] width 259 height 228
